Goal: Navigation & Orientation: Find specific page/section

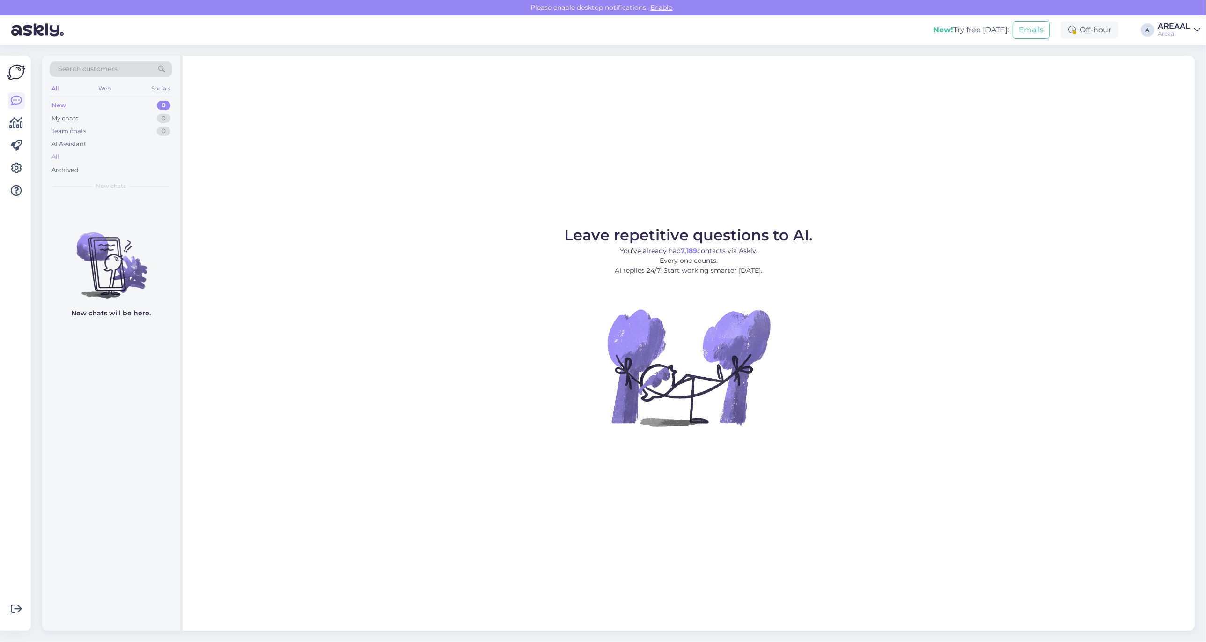
click at [116, 162] on div "All" at bounding box center [111, 156] width 123 height 13
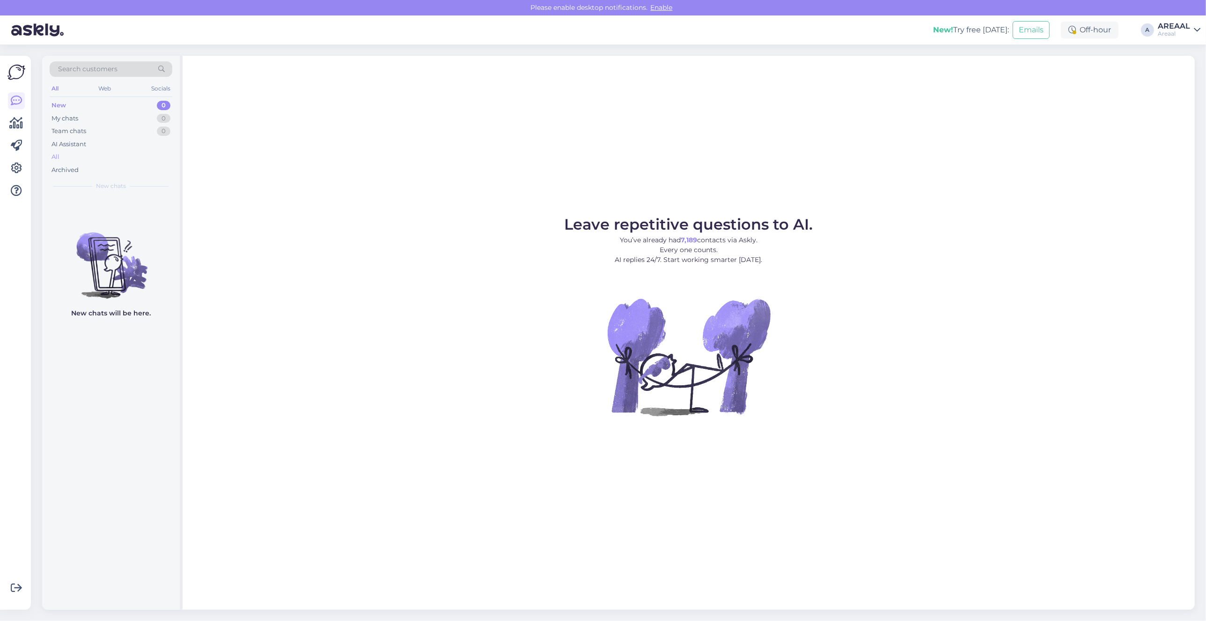
click at [76, 155] on div "All" at bounding box center [111, 156] width 123 height 13
drag, startPoint x: 106, startPoint y: 151, endPoint x: 108, endPoint y: 159, distance: 8.5
click at [108, 155] on div "All" at bounding box center [111, 156] width 123 height 13
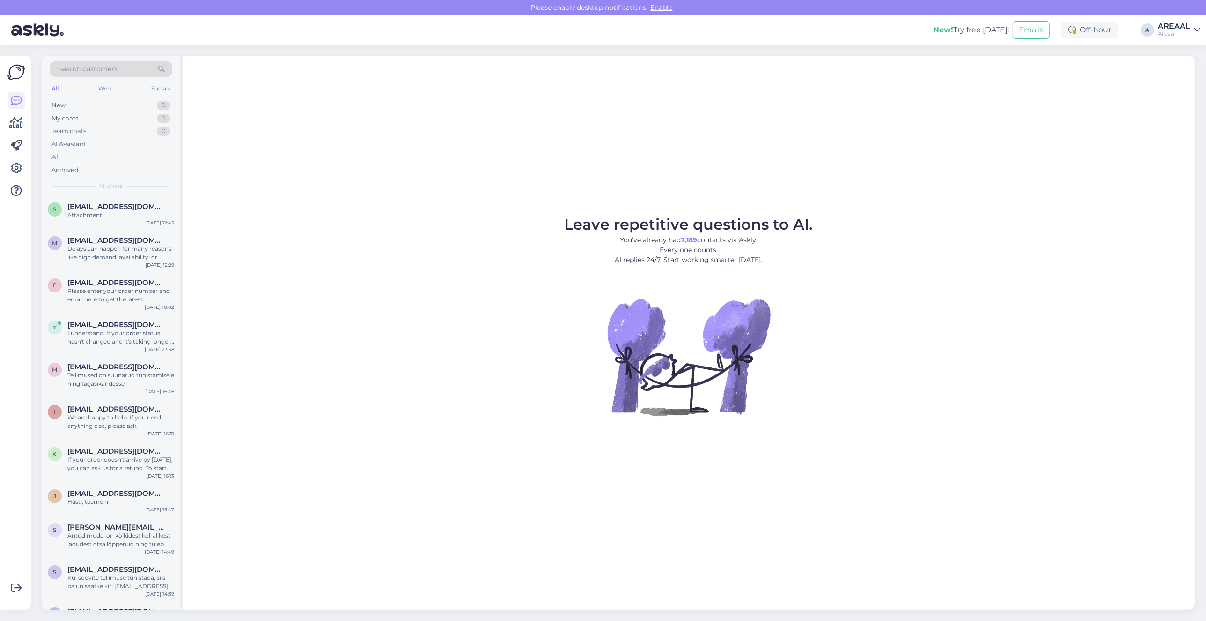
click at [105, 160] on div "All" at bounding box center [111, 156] width 123 height 13
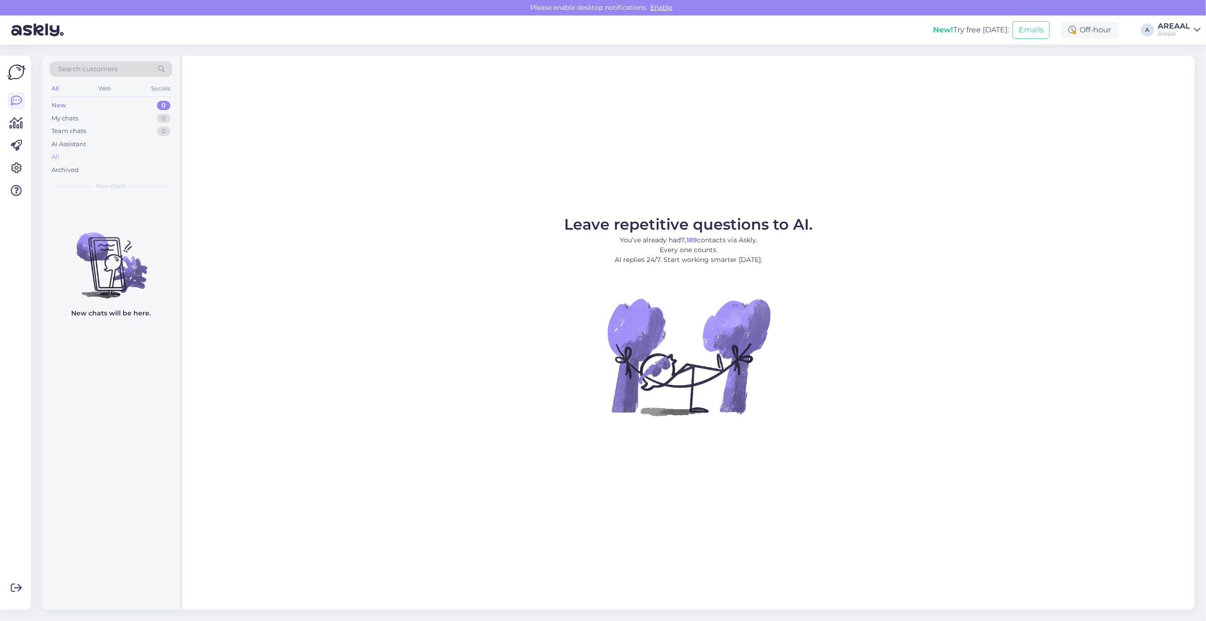
click at [66, 160] on div "All" at bounding box center [111, 156] width 123 height 13
click at [93, 158] on div "All" at bounding box center [111, 156] width 123 height 13
click at [111, 158] on div "All" at bounding box center [111, 156] width 123 height 13
click at [91, 148] on div "AI Assistant" at bounding box center [111, 144] width 123 height 13
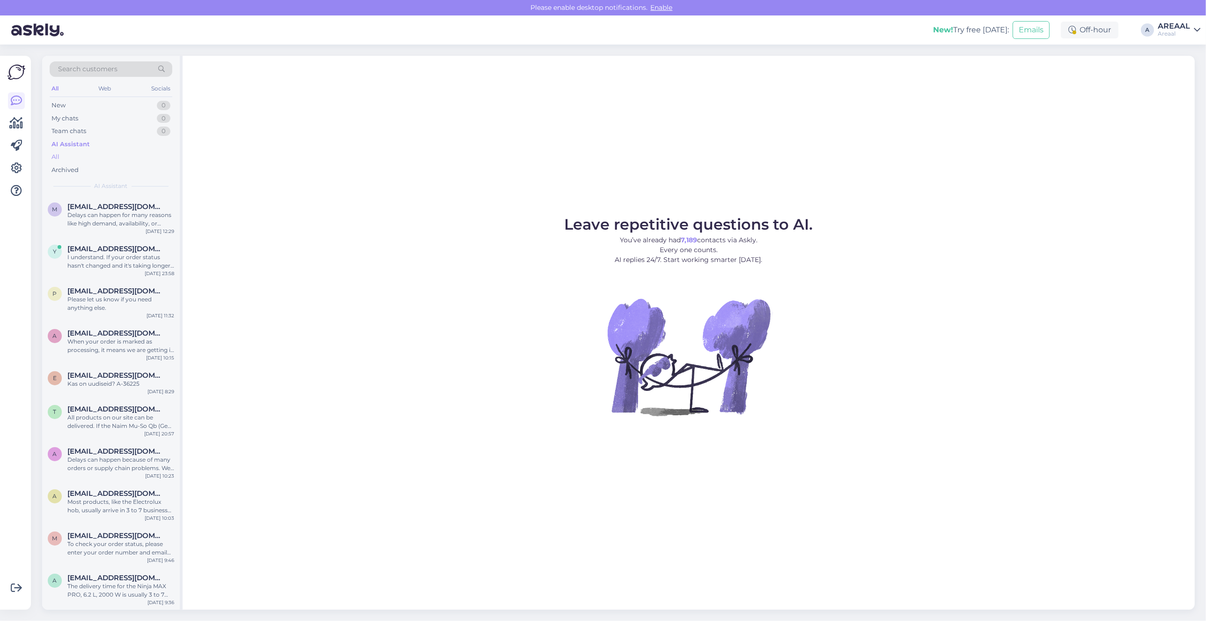
click at [94, 151] on div "All" at bounding box center [111, 156] width 123 height 13
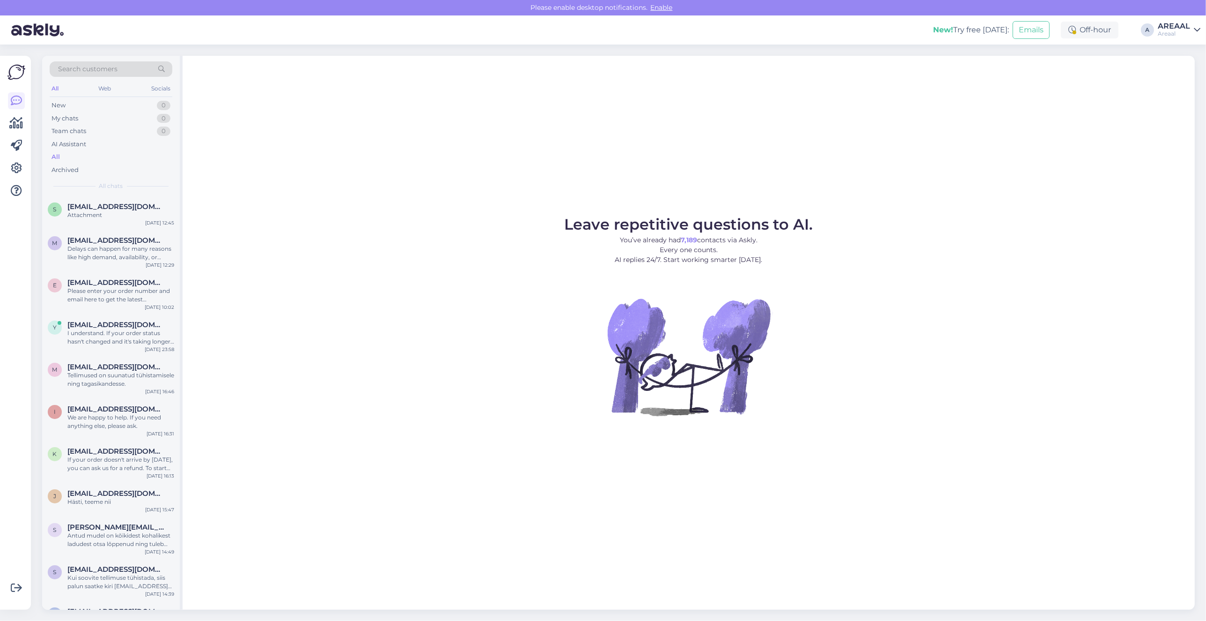
click at [95, 153] on div "All" at bounding box center [111, 156] width 123 height 13
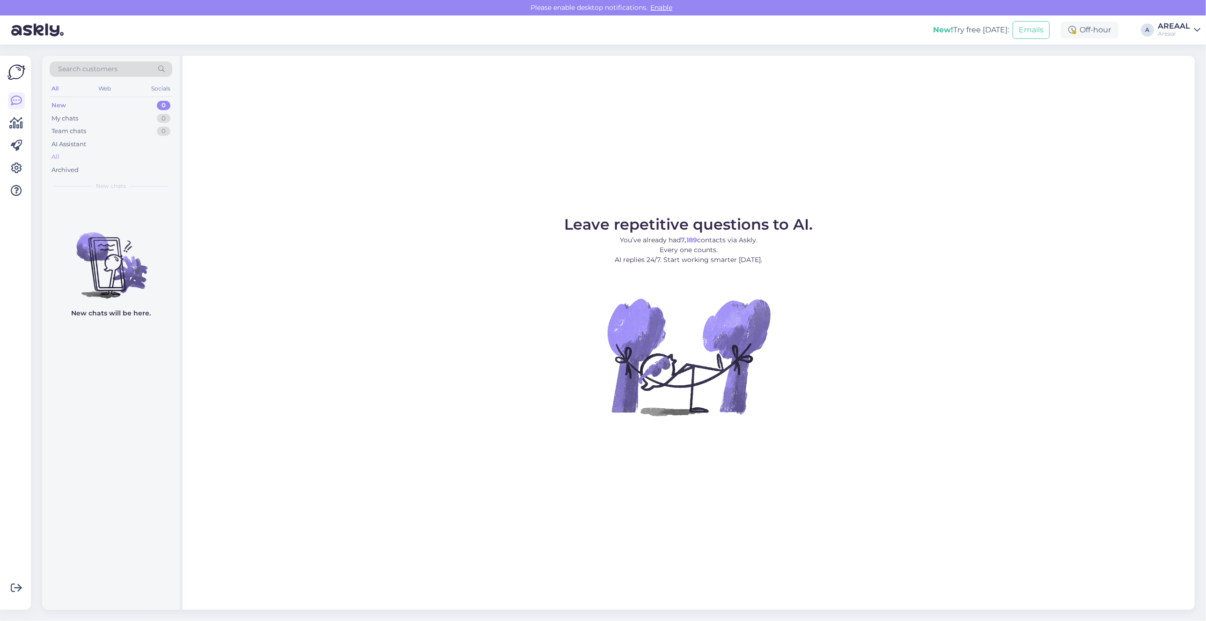
click at [135, 153] on div "All" at bounding box center [111, 156] width 123 height 13
click at [123, 162] on div "All" at bounding box center [111, 156] width 123 height 13
click at [88, 160] on div "All" at bounding box center [111, 156] width 123 height 13
click at [96, 156] on div "All" at bounding box center [111, 156] width 123 height 13
click at [92, 162] on div "All" at bounding box center [111, 156] width 123 height 13
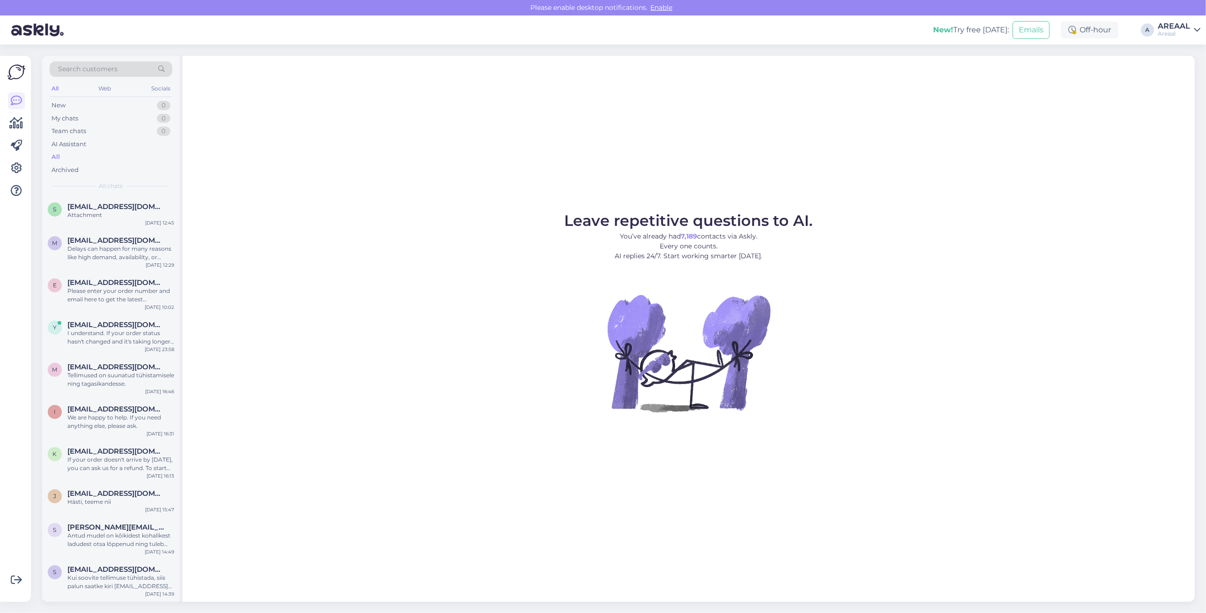
click at [89, 156] on div "All" at bounding box center [111, 156] width 123 height 13
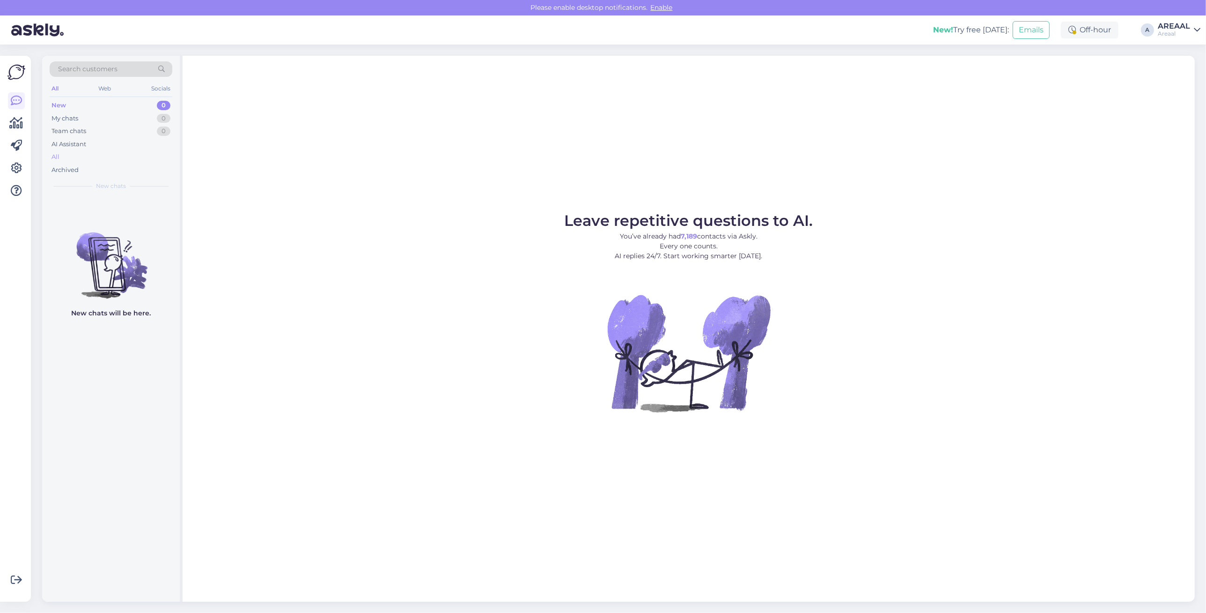
click at [117, 155] on div "All" at bounding box center [111, 156] width 123 height 13
click at [125, 156] on div "All" at bounding box center [111, 156] width 123 height 13
click at [55, 154] on div "All" at bounding box center [56, 156] width 8 height 9
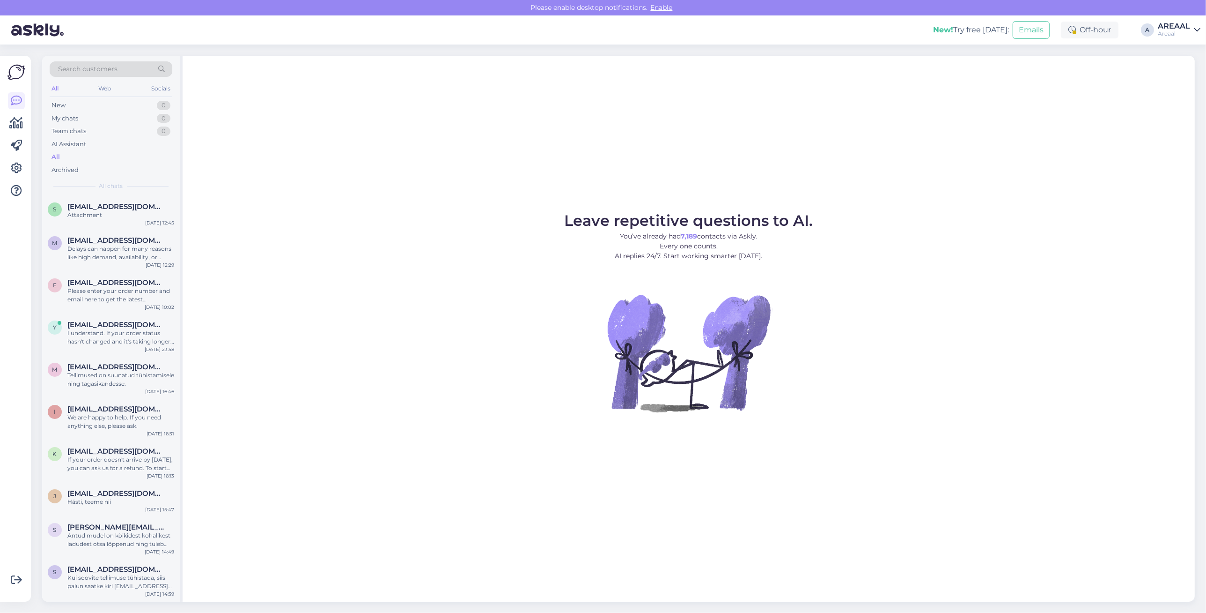
click at [512, 109] on div "Leave repetitive questions to AI. You’ve already had 7,189 contacts via Askly. …" at bounding box center [689, 329] width 1012 height 546
click at [802, 89] on div "Leave repetitive questions to AI. You’ve already had 7,189 contacts via Askly. …" at bounding box center [689, 329] width 1012 height 546
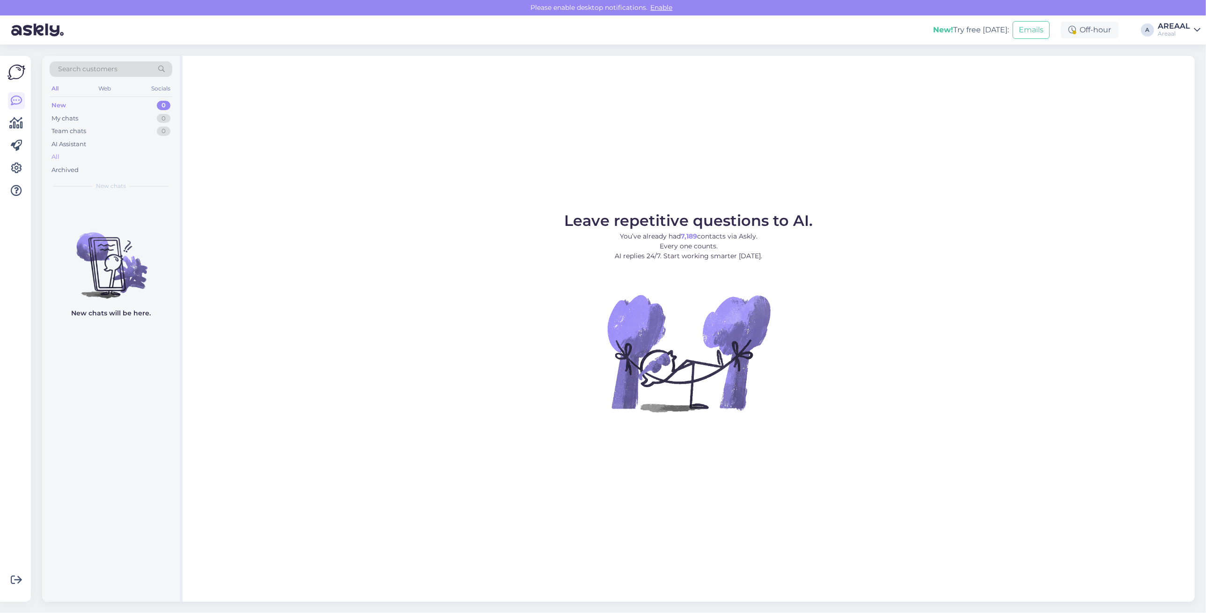
click at [149, 159] on div "All" at bounding box center [111, 156] width 123 height 13
click at [113, 151] on div "All" at bounding box center [111, 156] width 123 height 13
click at [127, 148] on div "AI Assistant" at bounding box center [111, 144] width 123 height 13
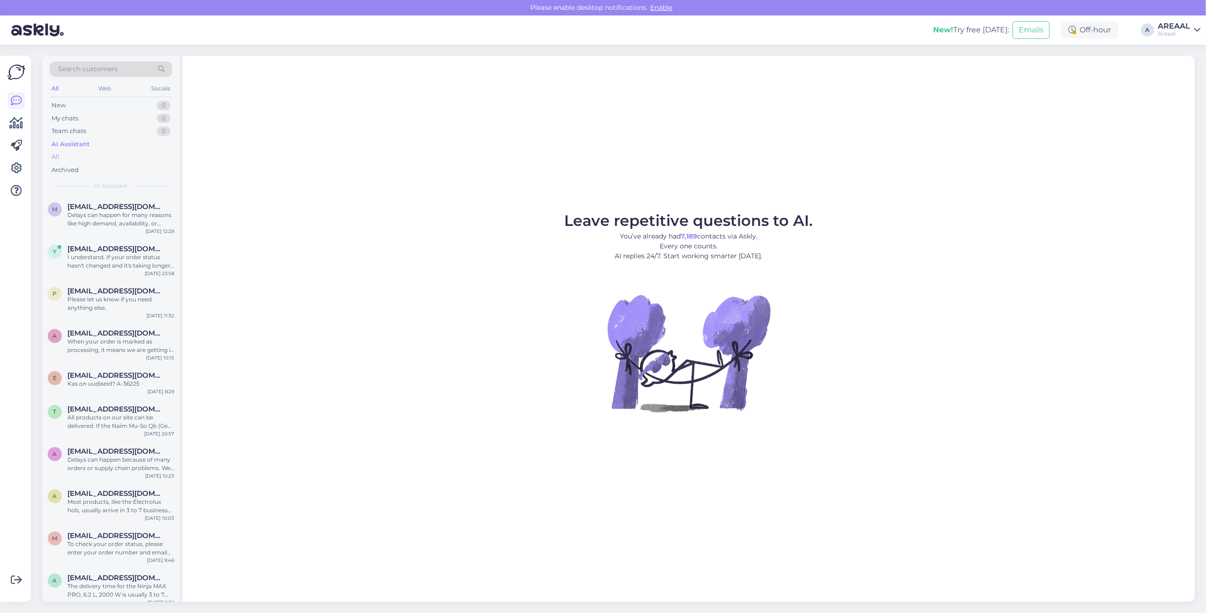
click at [122, 157] on div "All" at bounding box center [111, 156] width 123 height 13
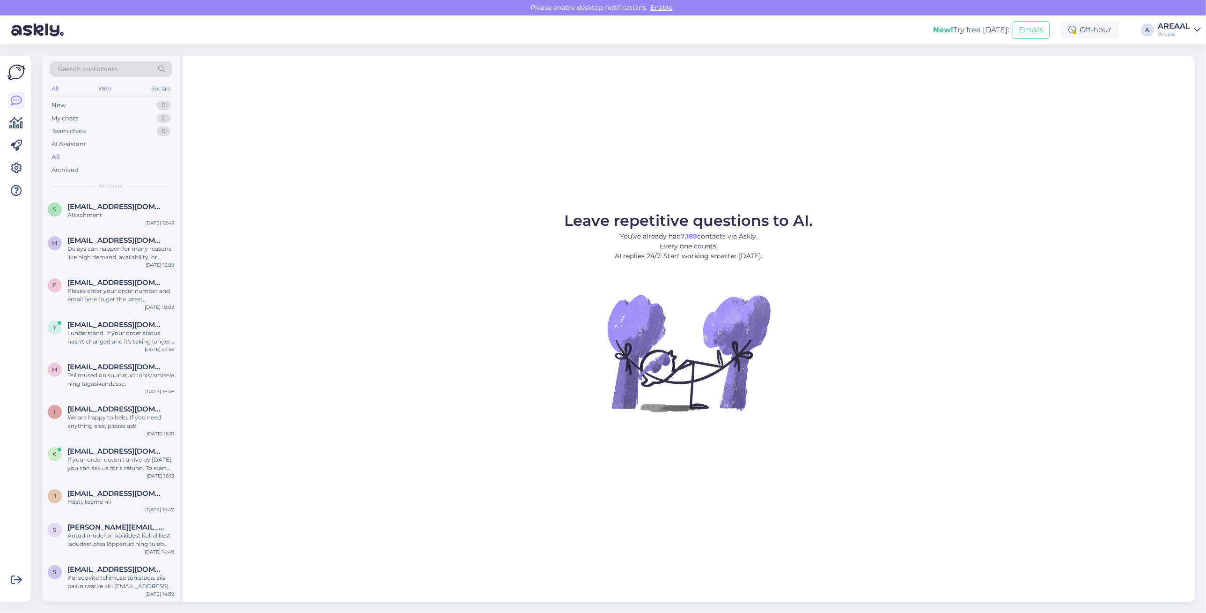
click at [462, 201] on div "Leave repetitive questions to AI. You’ve already had 7,189 contacts via Askly. …" at bounding box center [689, 329] width 1012 height 546
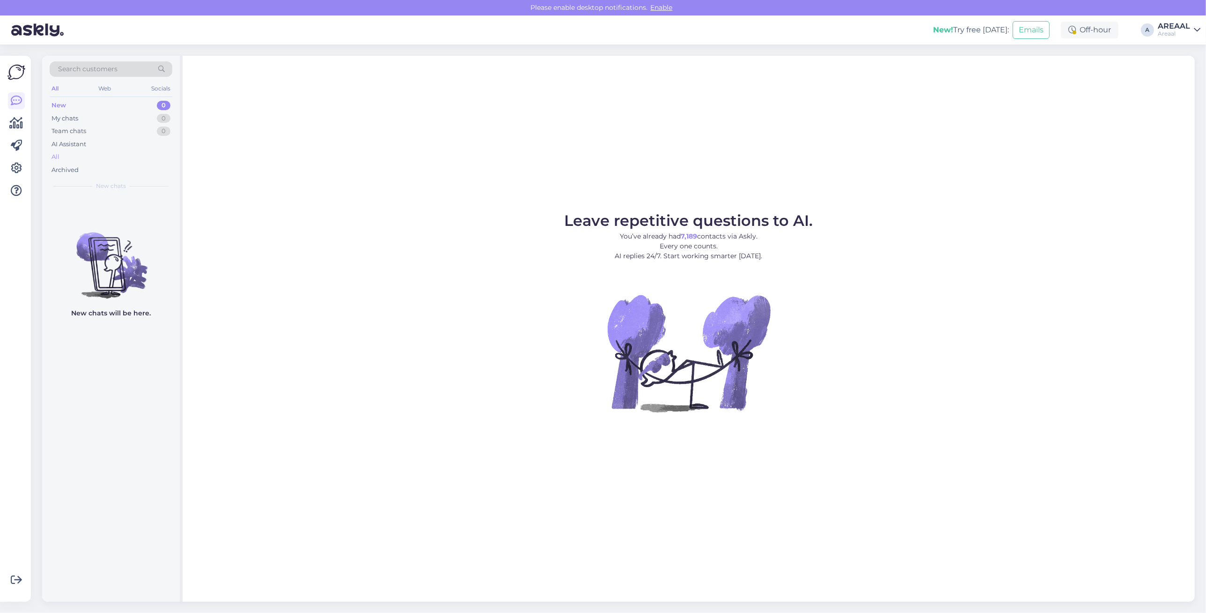
click at [96, 152] on div "All" at bounding box center [111, 156] width 123 height 13
click at [85, 160] on div "All" at bounding box center [111, 156] width 123 height 13
click at [117, 155] on div "All" at bounding box center [111, 156] width 123 height 13
click at [67, 165] on div "Archived" at bounding box center [65, 169] width 27 height 9
click at [73, 151] on div "All" at bounding box center [111, 156] width 123 height 13
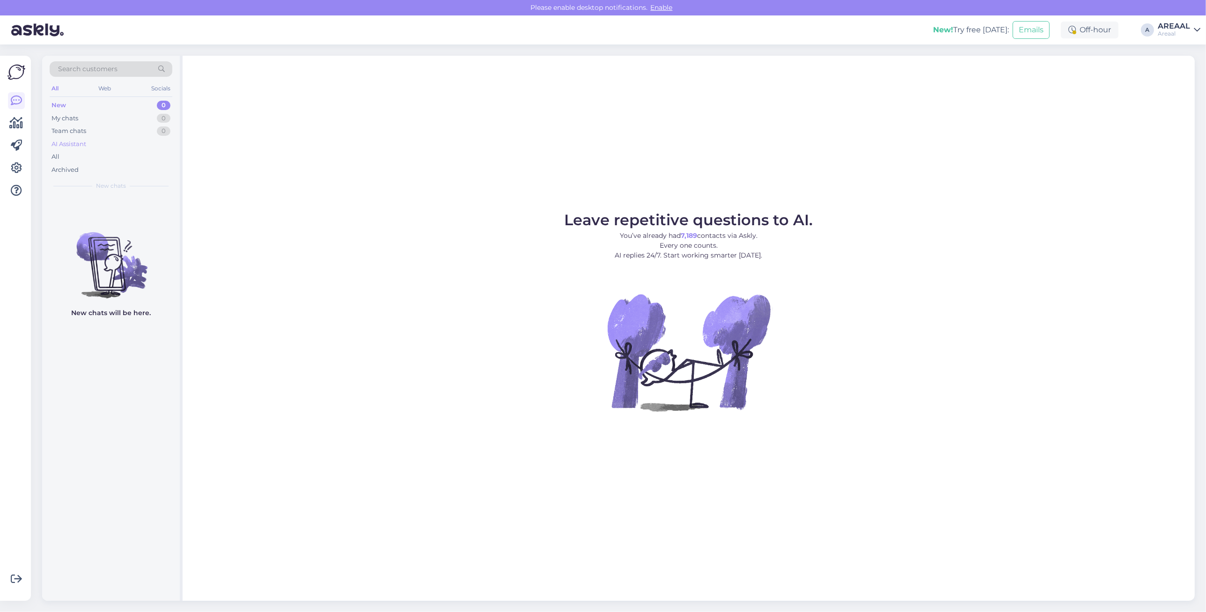
click at [169, 148] on div "AI Assistant" at bounding box center [111, 144] width 123 height 13
click at [149, 162] on div "All" at bounding box center [111, 156] width 123 height 13
click at [111, 154] on div "All" at bounding box center [111, 156] width 123 height 13
click at [113, 155] on div "All" at bounding box center [111, 156] width 123 height 13
click at [88, 159] on div "All" at bounding box center [111, 156] width 123 height 13
